Goal: Navigation & Orientation: Find specific page/section

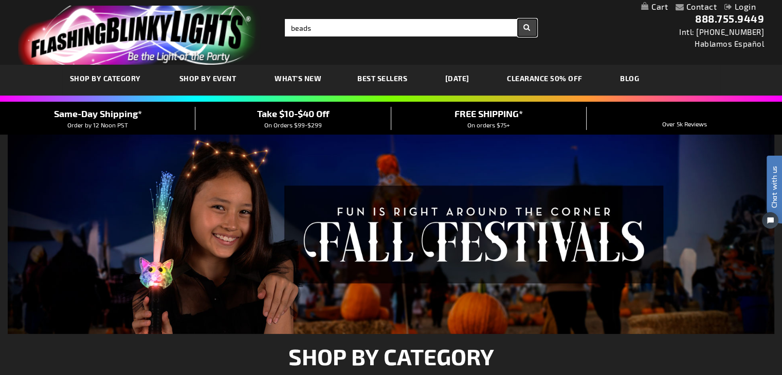
click at [525, 25] on button "Search" at bounding box center [527, 27] width 19 height 17
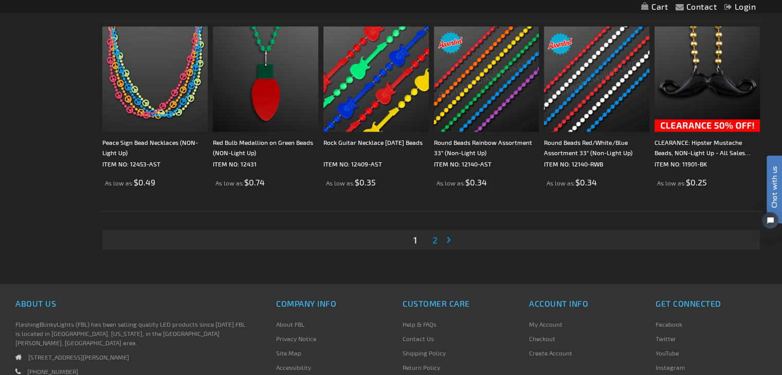
scroll to position [2005, 0]
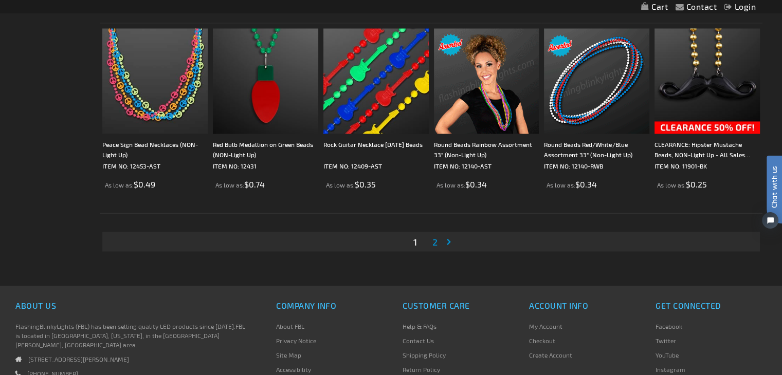
click at [436, 246] on span "2" at bounding box center [434, 242] width 5 height 11
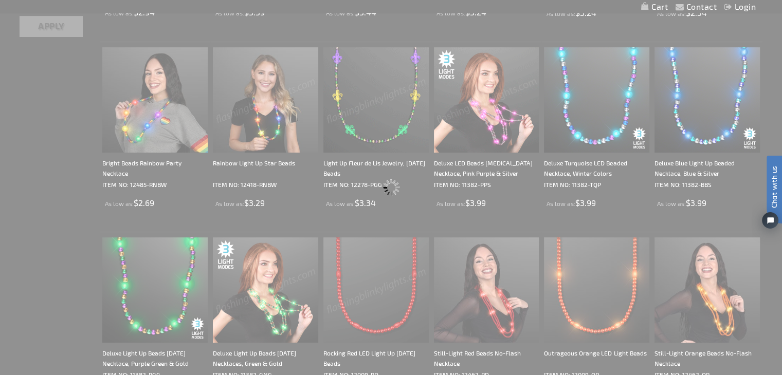
scroll to position [113, 0]
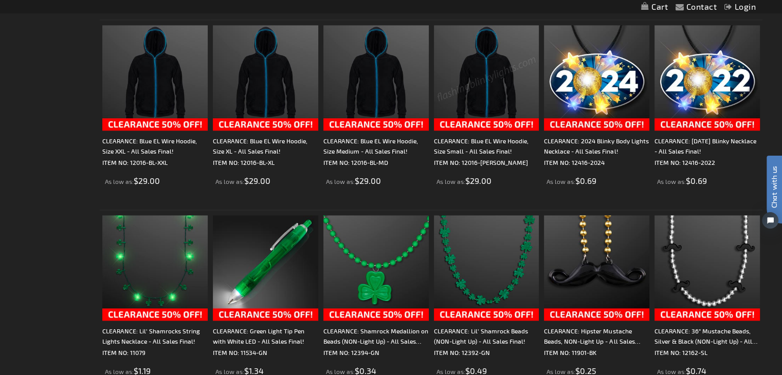
scroll to position [1388, 0]
